Goal: Check status: Check status

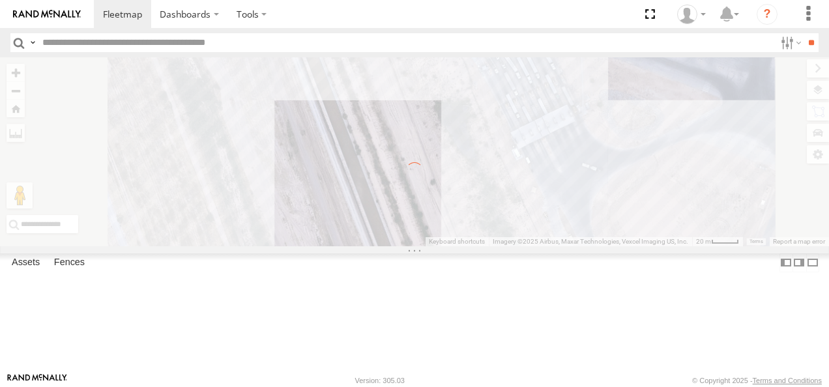
drag, startPoint x: 526, startPoint y: 218, endPoint x: 489, endPoint y: 226, distance: 37.2
click at [490, 225] on div "← Move left → Move right ↑ Move up ↓ Move down + Zoom in - Zoom out Home Jump l…" at bounding box center [414, 151] width 829 height 189
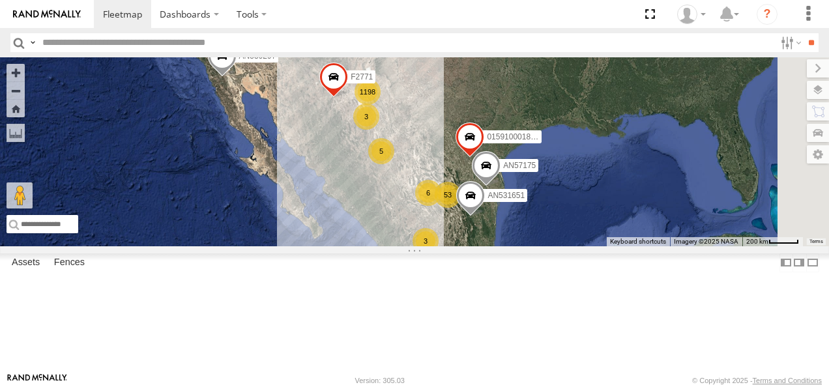
drag, startPoint x: 460, startPoint y: 196, endPoint x: 351, endPoint y: 250, distance: 122.5
click at [351, 247] on div "1198 53 9 4 5 AN539297 2 6 3 3 AN57175 AN531651 015910001811580 AN530017 F2771" at bounding box center [414, 151] width 829 height 189
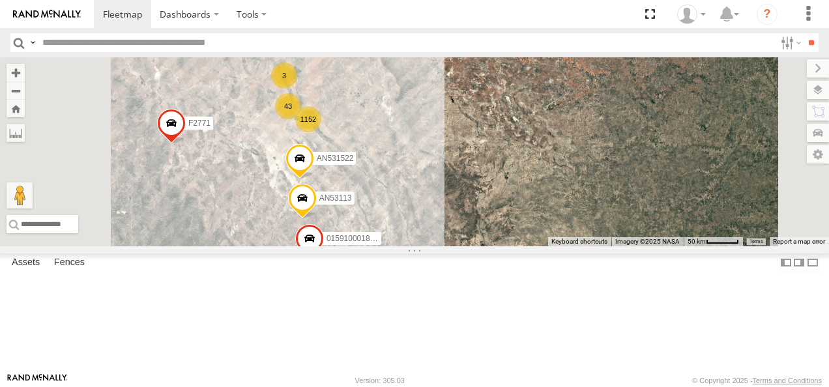
drag, startPoint x: 480, startPoint y: 209, endPoint x: 464, endPoint y: 198, distance: 19.4
click at [464, 198] on div "AN539297 AN57175 AN531651 015910001811580 AN530017 F2771 1152 3 43 AN53113 0159…" at bounding box center [414, 151] width 829 height 189
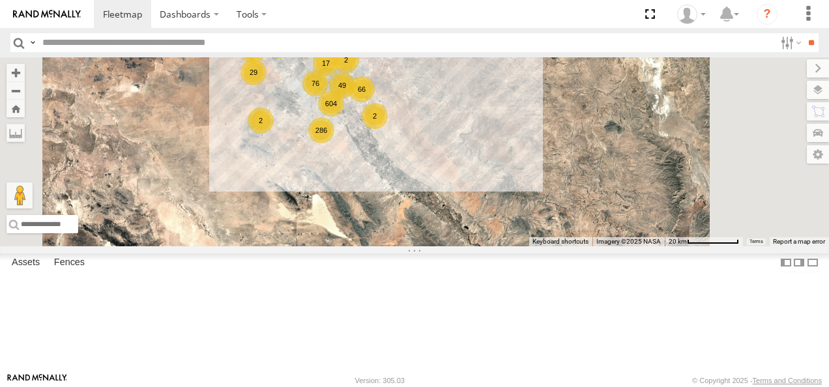
drag, startPoint x: 515, startPoint y: 219, endPoint x: 494, endPoint y: 240, distance: 30.0
click at [496, 240] on div "AN539297 AN57175 AN531651 015910001811580 AN530017 F2771 AN53113 01591000184501…" at bounding box center [414, 151] width 829 height 189
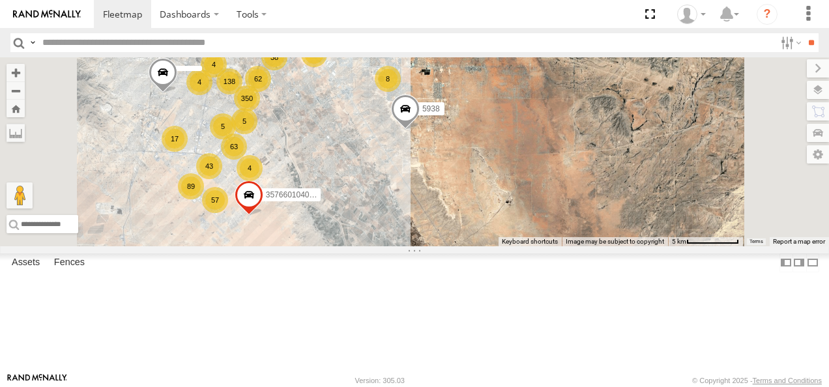
drag, startPoint x: 487, startPoint y: 174, endPoint x: 518, endPoint y: 243, distance: 75.0
click at [518, 243] on div "AN539297 AN57175 AN531651 015910001811580 AN530017 F2771 AN53113 01591000184501…" at bounding box center [414, 151] width 829 height 189
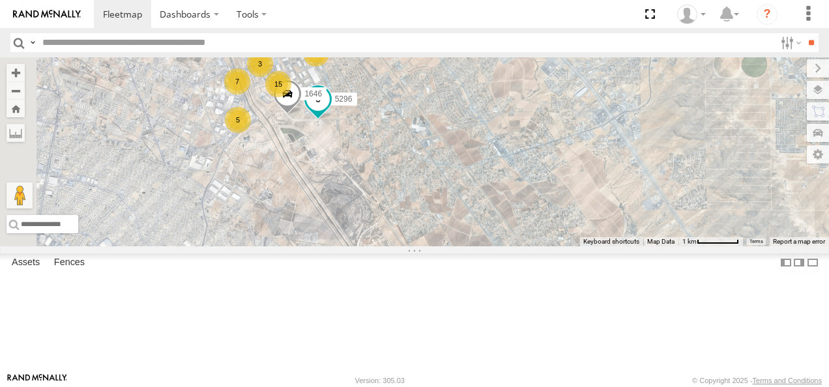
drag, startPoint x: 454, startPoint y: 153, endPoint x: 575, endPoint y: 187, distance: 125.9
click at [592, 166] on div "AN539297 AN57175 AN531651 015910001811580 AN530017 F2771 AN53113 01591000184501…" at bounding box center [414, 151] width 829 height 189
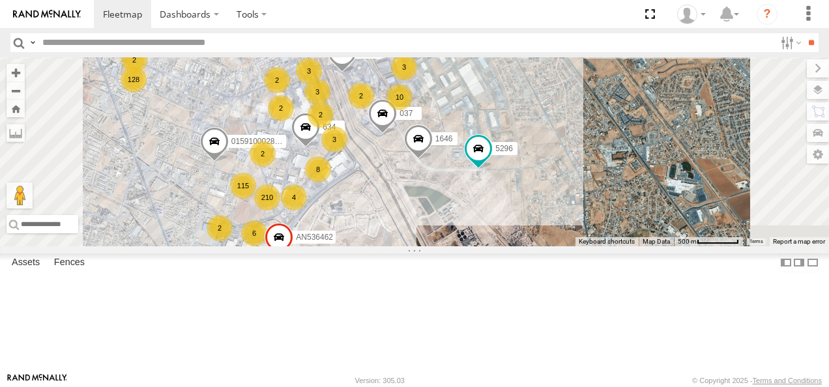
drag, startPoint x: 543, startPoint y: 187, endPoint x: 547, endPoint y: 196, distance: 9.9
click at [397, 135] on span at bounding box center [382, 117] width 29 height 35
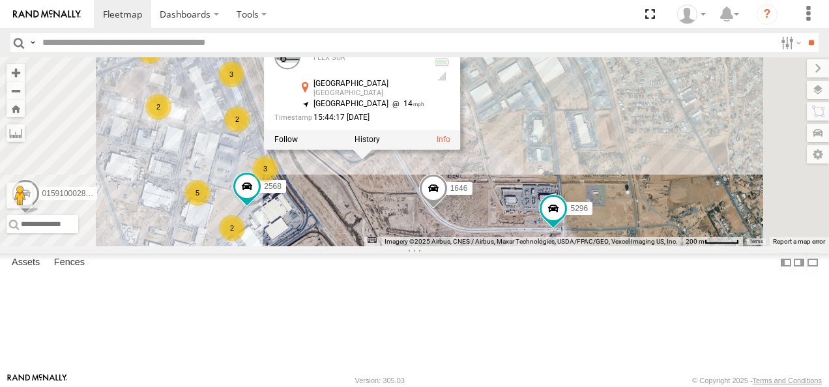
click at [548, 247] on div "AN539297 AN57175 AN531651 015910001811580 AN530017 F2771 AN53113 01591000184501…" at bounding box center [414, 151] width 829 height 189
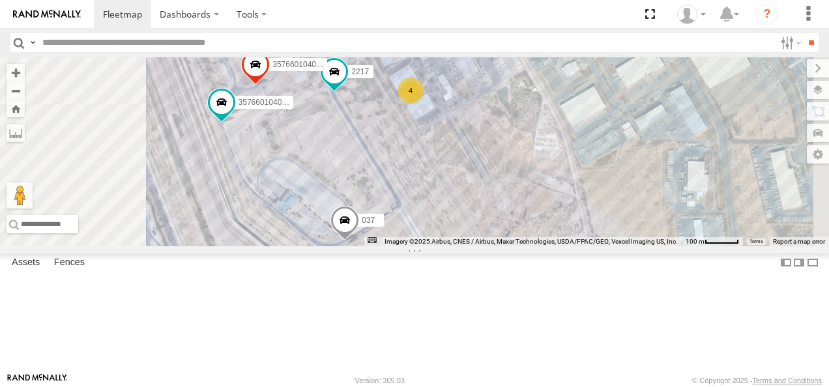
drag, startPoint x: 560, startPoint y: 183, endPoint x: 605, endPoint y: 272, distance: 99.7
click at [605, 247] on div "AN539297 AN57175 AN531651 015910001811580 AN530017 F2771 AN53113 01591000184501…" at bounding box center [414, 151] width 829 height 189
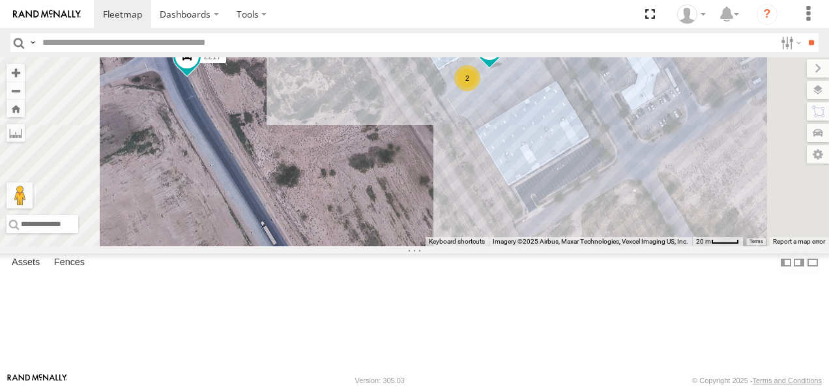
drag, startPoint x: 554, startPoint y: 176, endPoint x: 566, endPoint y: 294, distance: 118.6
click at [566, 247] on div "AN539297 AN57175 AN531651 015910001811580 AN530017 F2771 AN53113 01591000184501…" at bounding box center [414, 151] width 829 height 189
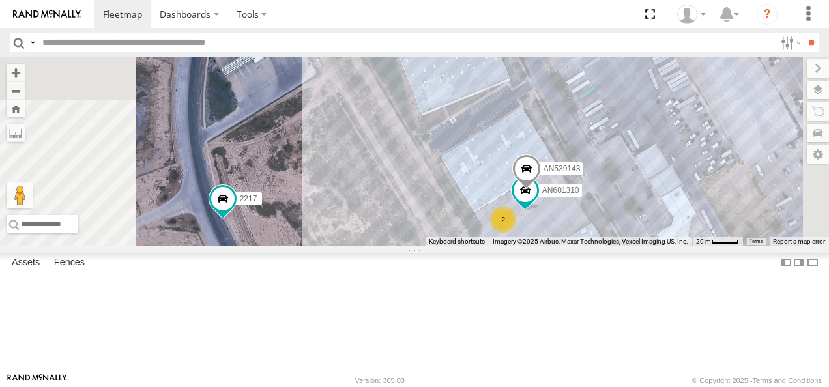
drag, startPoint x: 554, startPoint y: 256, endPoint x: 571, endPoint y: 308, distance: 54.9
click at [571, 247] on div "AN539297 AN57175 AN531651 015910001811580 AN530017 F2771 AN53113 01591000184501…" at bounding box center [414, 151] width 829 height 189
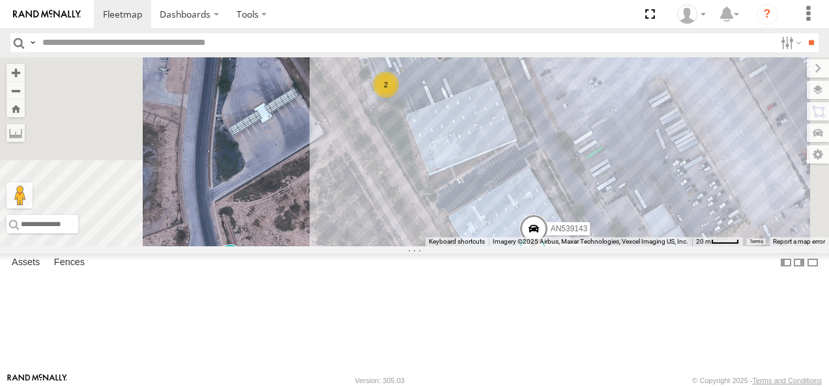
drag, startPoint x: 553, startPoint y: 256, endPoint x: 547, endPoint y: 288, distance: 33.1
click at [547, 247] on div "AN539297 AN57175 AN531651 015910001811580 AN530017 F2771 AN53113 01591000184501…" at bounding box center [414, 151] width 829 height 189
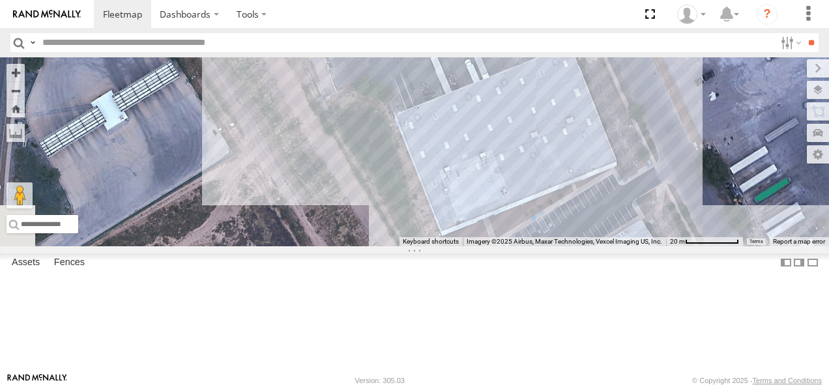
drag, startPoint x: 595, startPoint y: 180, endPoint x: 575, endPoint y: 280, distance: 102.3
click at [578, 247] on div "AN539297 AN57175 AN531651 015910001811580 AN530017 F2771 AN53113 01591000184501…" at bounding box center [414, 151] width 829 height 189
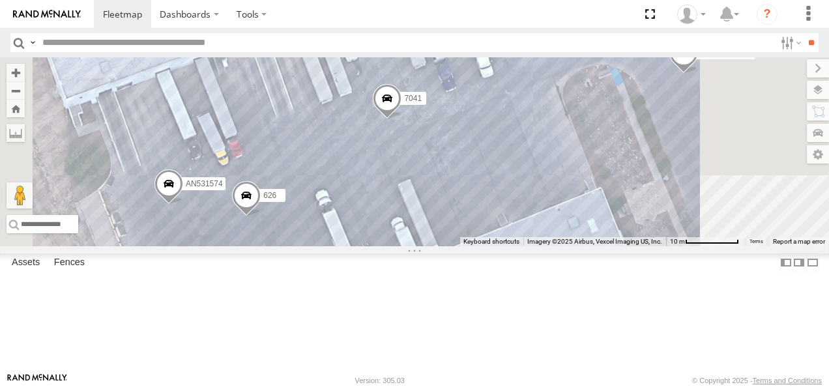
drag, startPoint x: 625, startPoint y: 186, endPoint x: 592, endPoint y: 257, distance: 78.2
click at [592, 247] on div "AN539297 AN57175 AN531651 015910001811580 AN530017 F2771 AN53113 01591000184501…" at bounding box center [414, 151] width 829 height 189
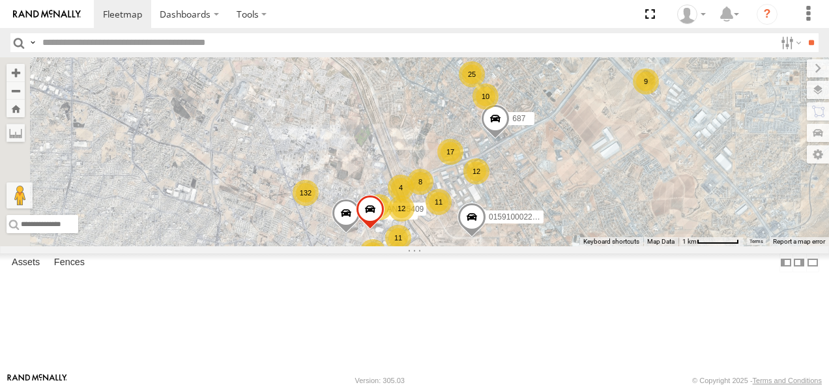
drag, startPoint x: 453, startPoint y: 202, endPoint x: 567, endPoint y: 266, distance: 130.2
click at [415, 222] on div "12" at bounding box center [402, 209] width 26 height 26
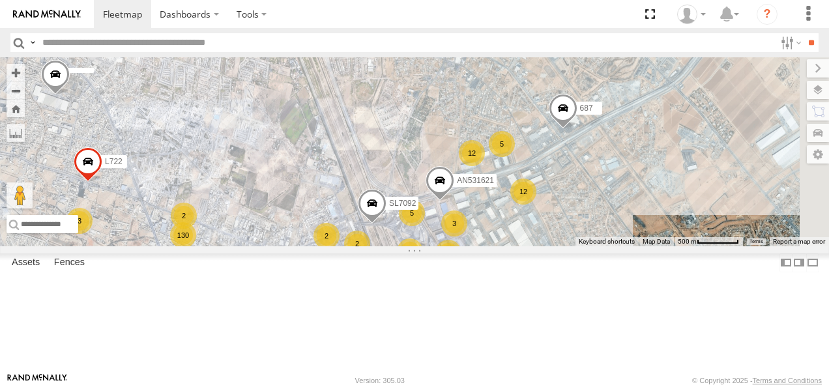
drag, startPoint x: 623, startPoint y: 177, endPoint x: 460, endPoint y: 82, distance: 189.7
click at [485, 90] on div "015910002291022 AN535409 687 015910002866344 181 C6786 015910001979874 5296 L49…" at bounding box center [414, 151] width 829 height 189
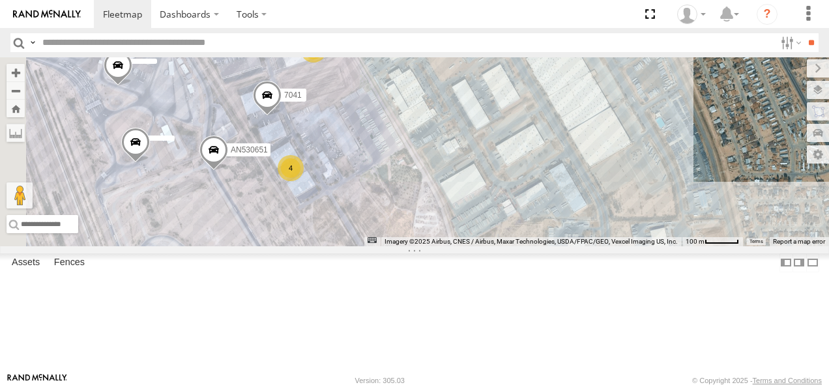
drag, startPoint x: 396, startPoint y: 140, endPoint x: 528, endPoint y: 167, distance: 134.5
click at [509, 164] on div "015910002291022 AN535409 687 015910002866344 181 C6786 015910001979874 5296 L49…" at bounding box center [414, 151] width 829 height 189
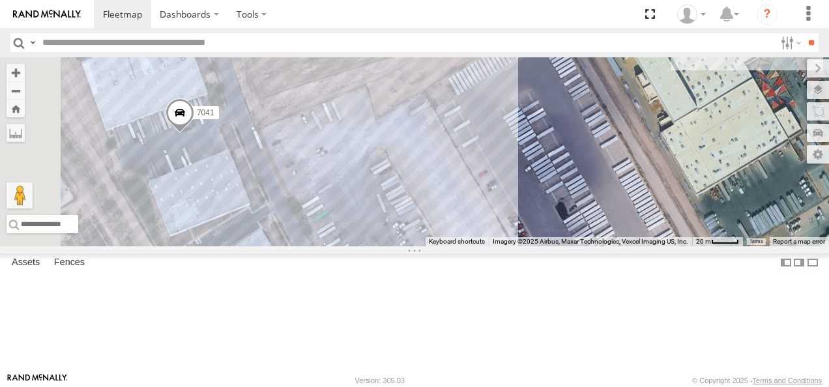
drag, startPoint x: 474, startPoint y: 168, endPoint x: 541, endPoint y: 119, distance: 83.0
click at [541, 119] on div "015910002291022 AN535409 687 015910002866344 181 C6786 015910001979874 5296 L49…" at bounding box center [414, 151] width 829 height 189
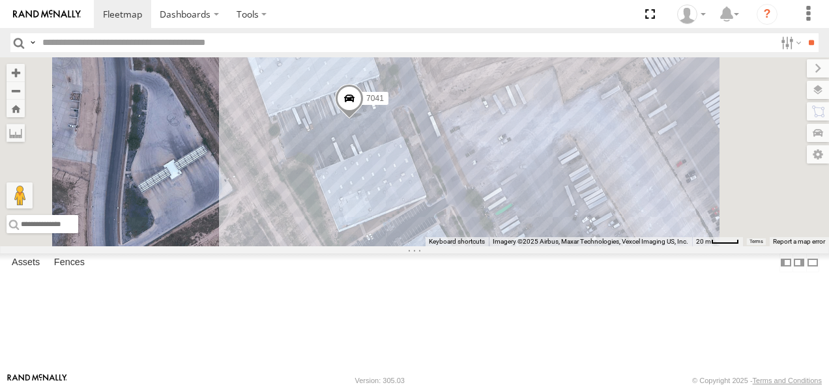
drag, startPoint x: 502, startPoint y: 145, endPoint x: 556, endPoint y: 232, distance: 102.2
click at [556, 232] on div "015910002291022 AN535409 687 015910002866344 181 C6786 015910001979874 5296 L49…" at bounding box center [414, 151] width 829 height 189
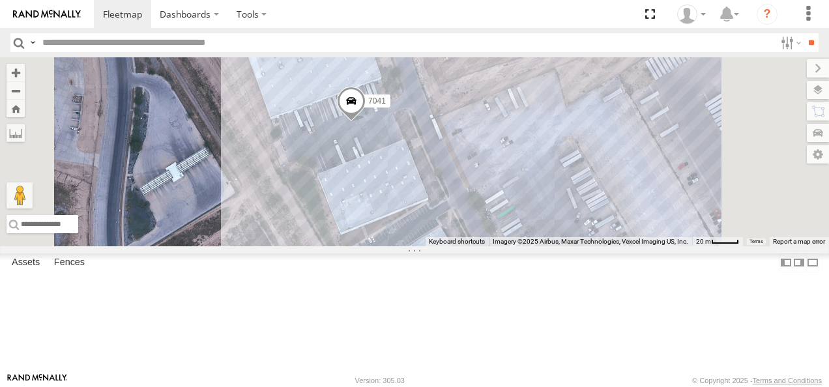
click at [582, 151] on div "7041 AN539143" at bounding box center [414, 151] width 829 height 189
